Goal: Transaction & Acquisition: Purchase product/service

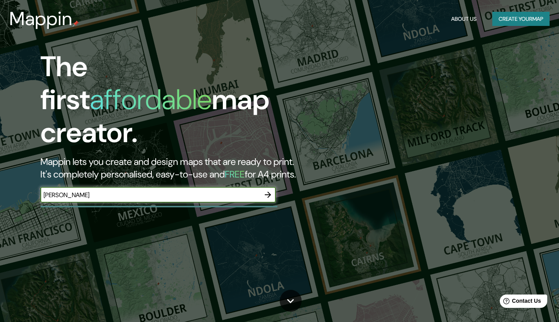
type input "[PERSON_NAME]"
click at [268, 190] on icon "button" at bounding box center [267, 194] width 9 height 9
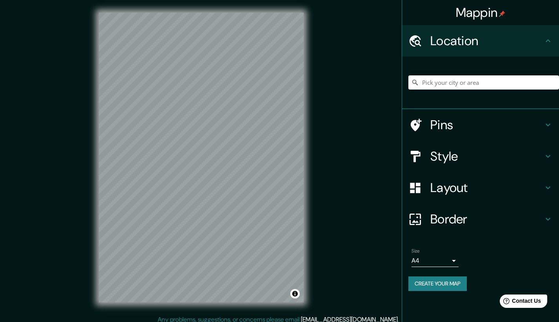
click at [484, 153] on h4 "Style" at bounding box center [486, 156] width 113 height 16
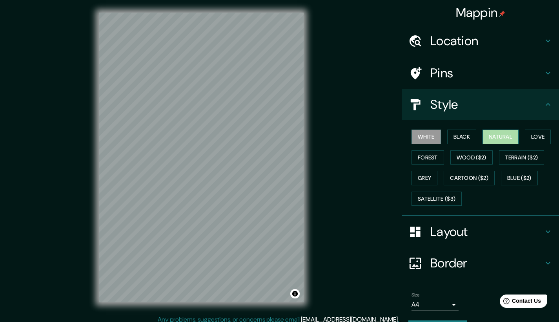
click at [496, 135] on button "Natural" at bounding box center [500, 136] width 36 height 15
click at [537, 134] on button "Love" at bounding box center [538, 136] width 26 height 15
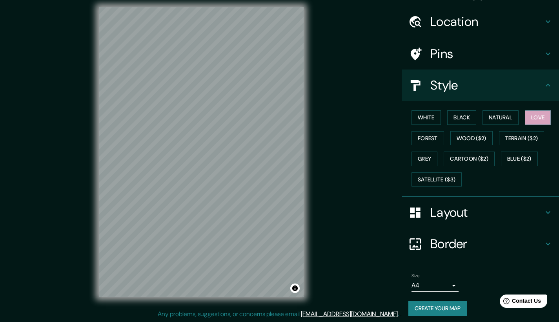
click at [444, 304] on button "Create your map" at bounding box center [437, 308] width 58 height 15
click at [429, 309] on button "Create your map" at bounding box center [437, 308] width 58 height 15
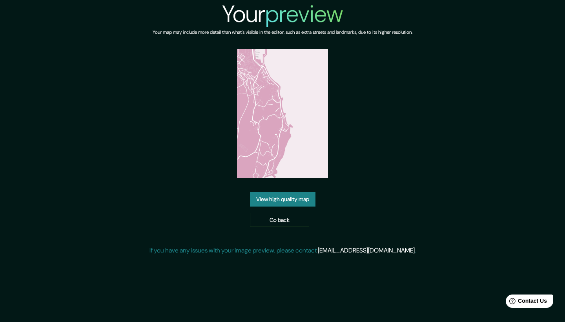
click at [282, 130] on img at bounding box center [282, 113] width 91 height 129
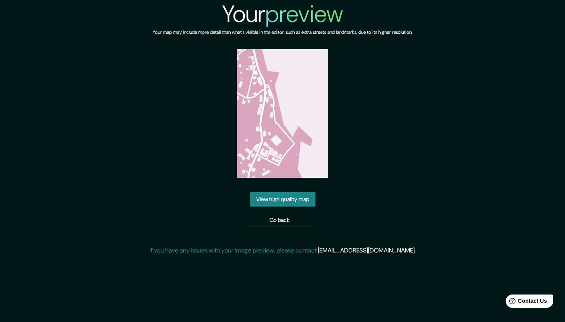
click at [300, 197] on link "View high quality map" at bounding box center [282, 199] width 65 height 15
